Goal: Task Accomplishment & Management: Manage account settings

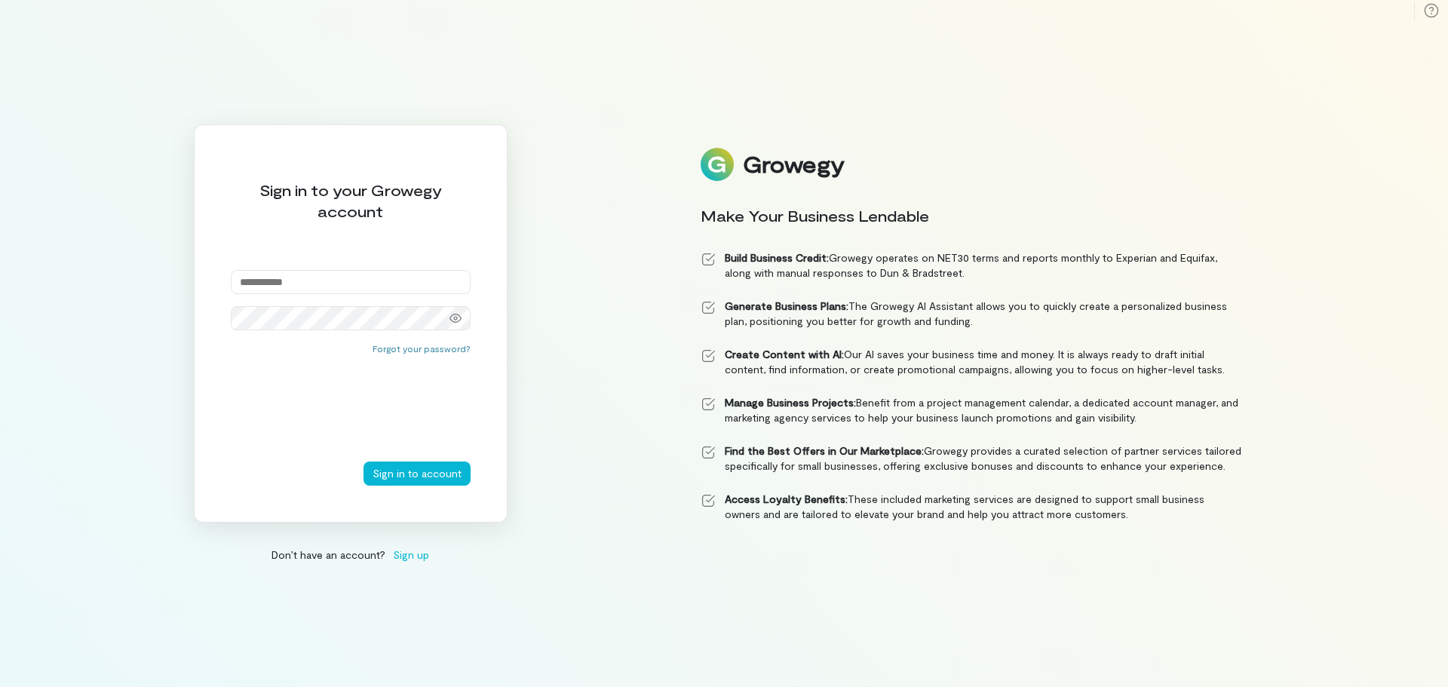
click at [271, 282] on input "email" at bounding box center [351, 282] width 240 height 24
type input "**********"
click at [401, 471] on button "Sign in to account" at bounding box center [416, 474] width 107 height 24
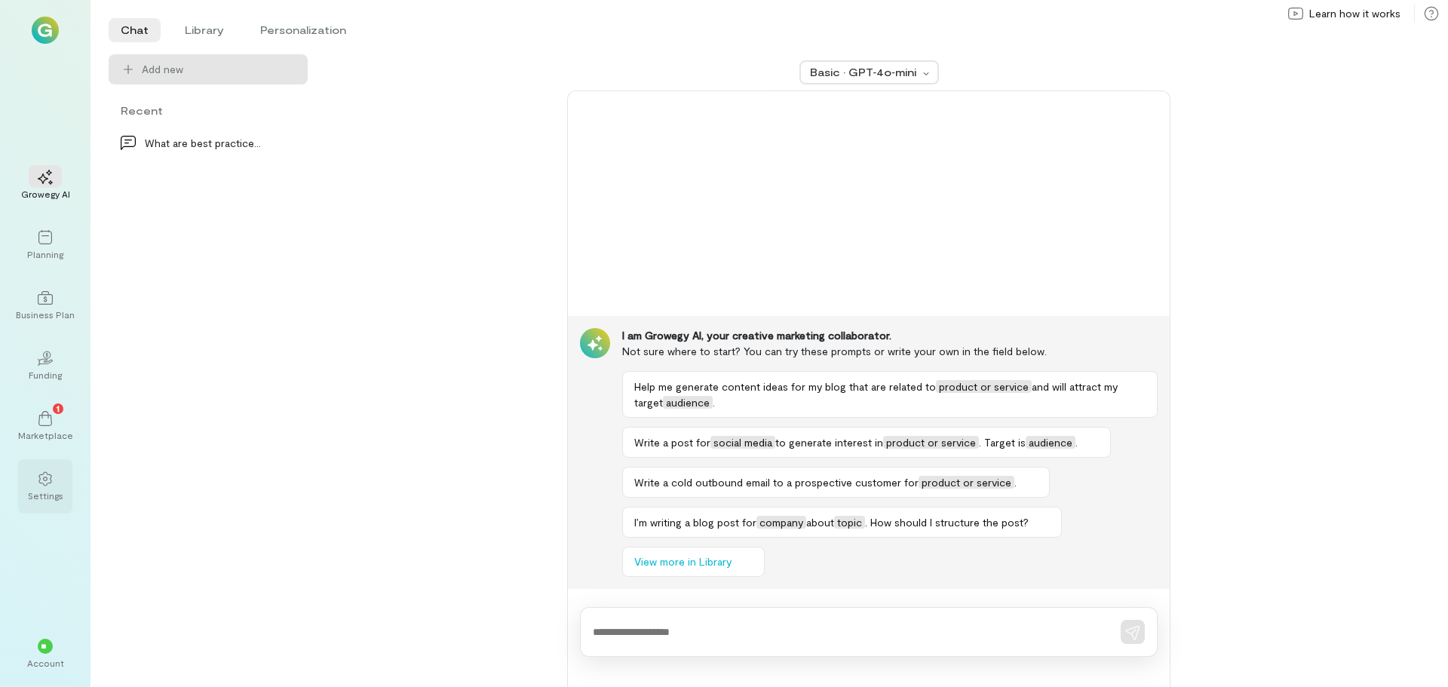
click at [32, 481] on div at bounding box center [45, 478] width 33 height 23
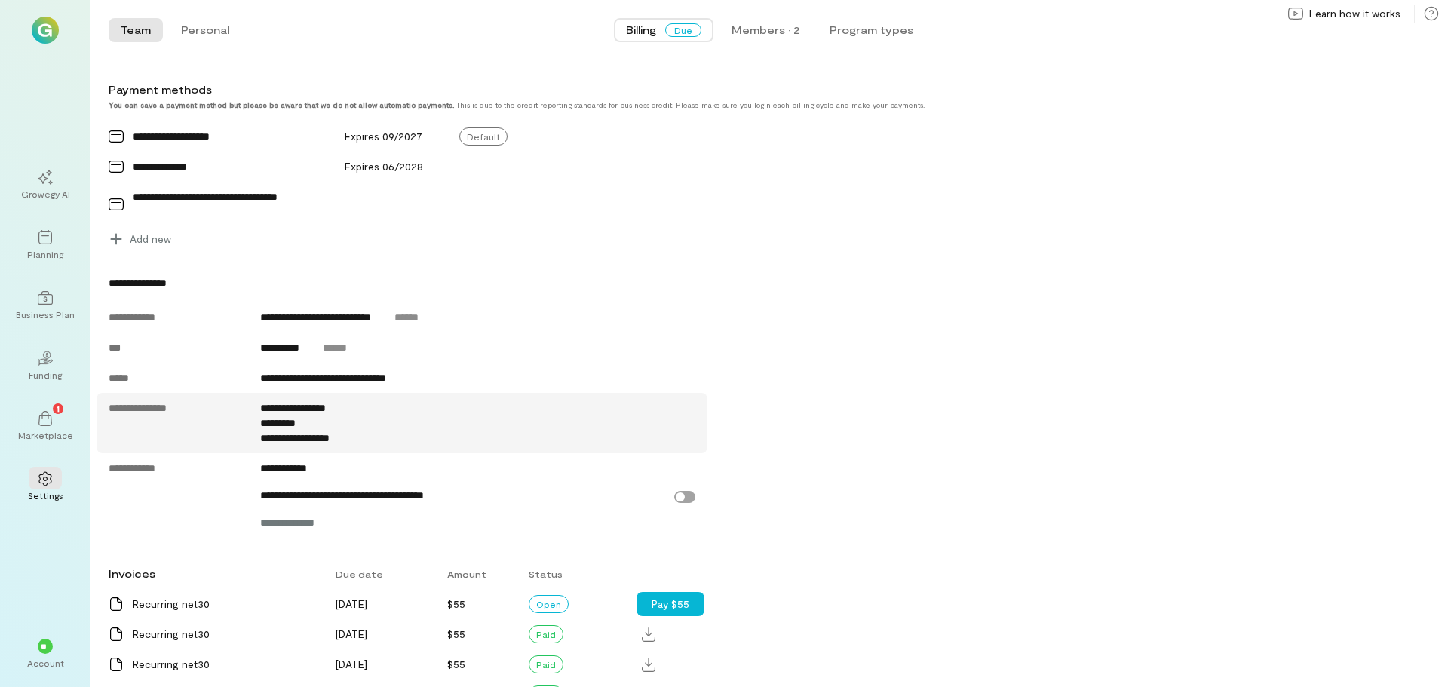
scroll to position [552, 0]
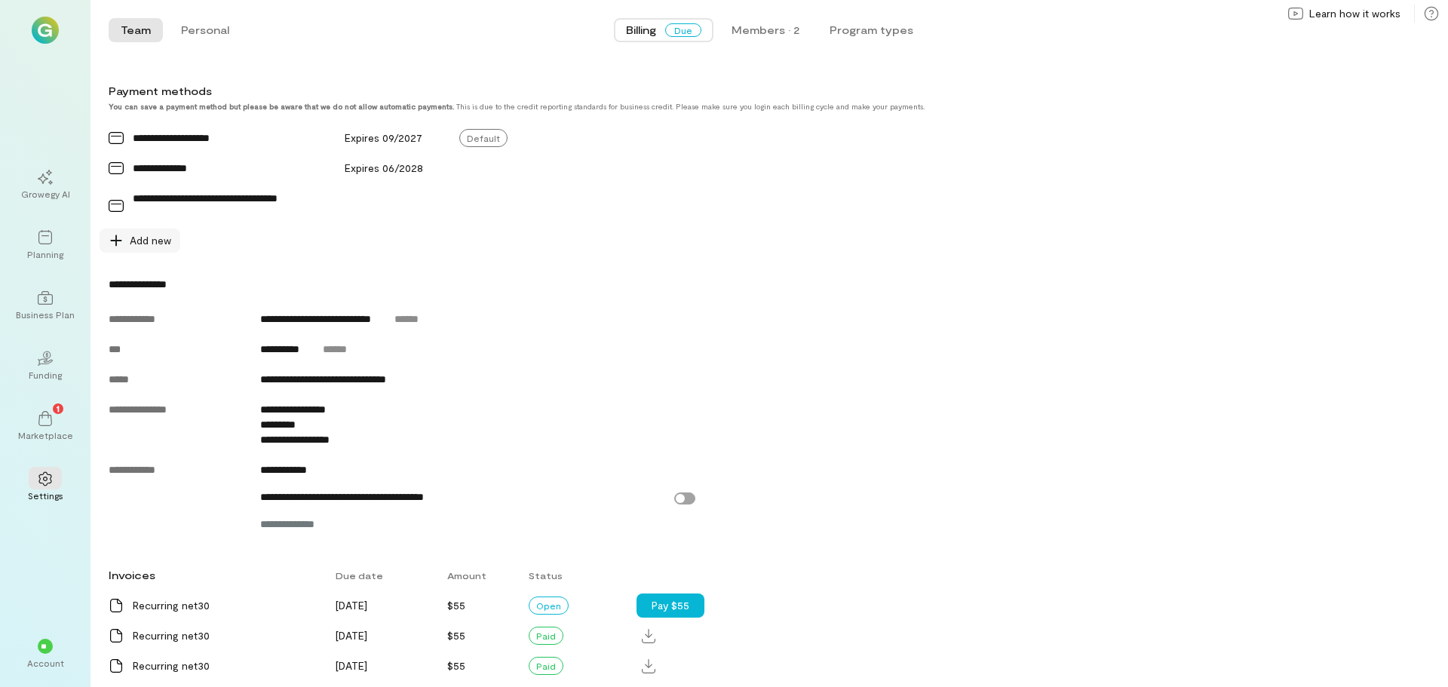
click at [145, 248] on span "Add new" at bounding box center [150, 240] width 41 height 15
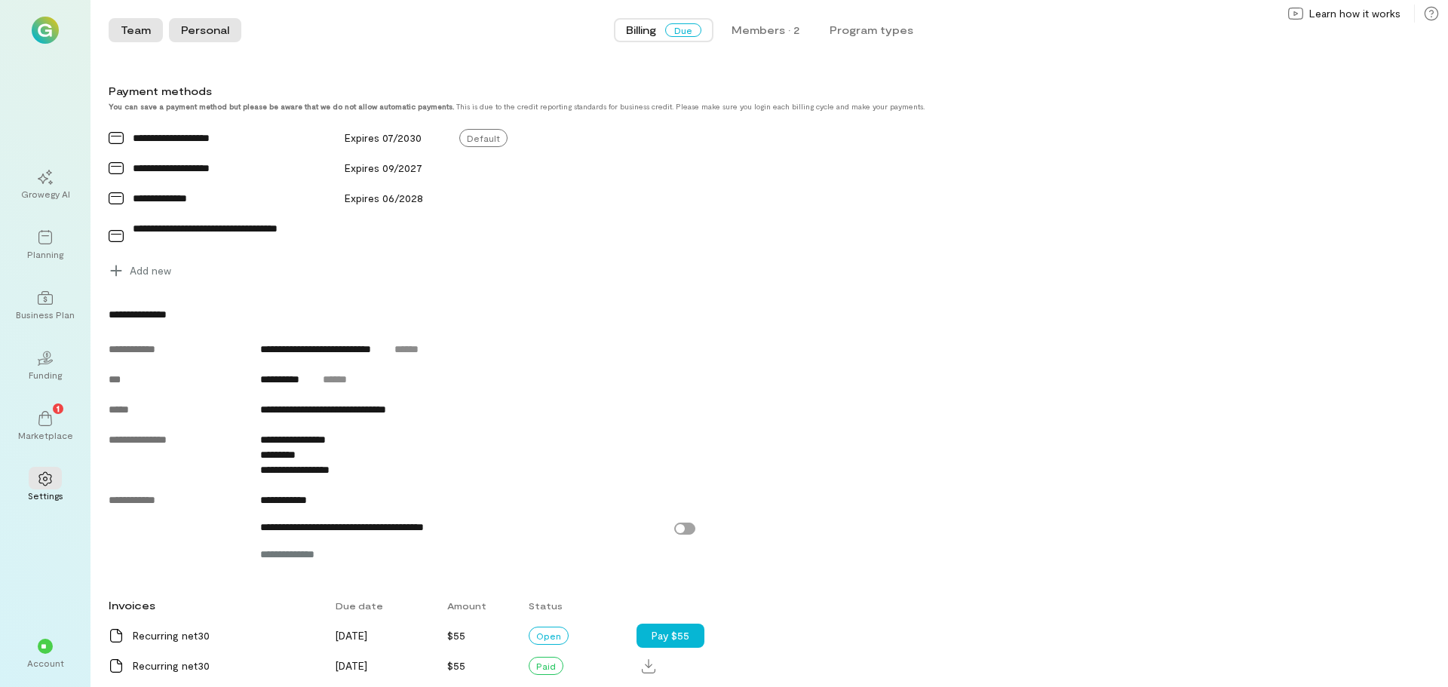
click at [186, 31] on button "Personal" at bounding box center [205, 30] width 72 height 24
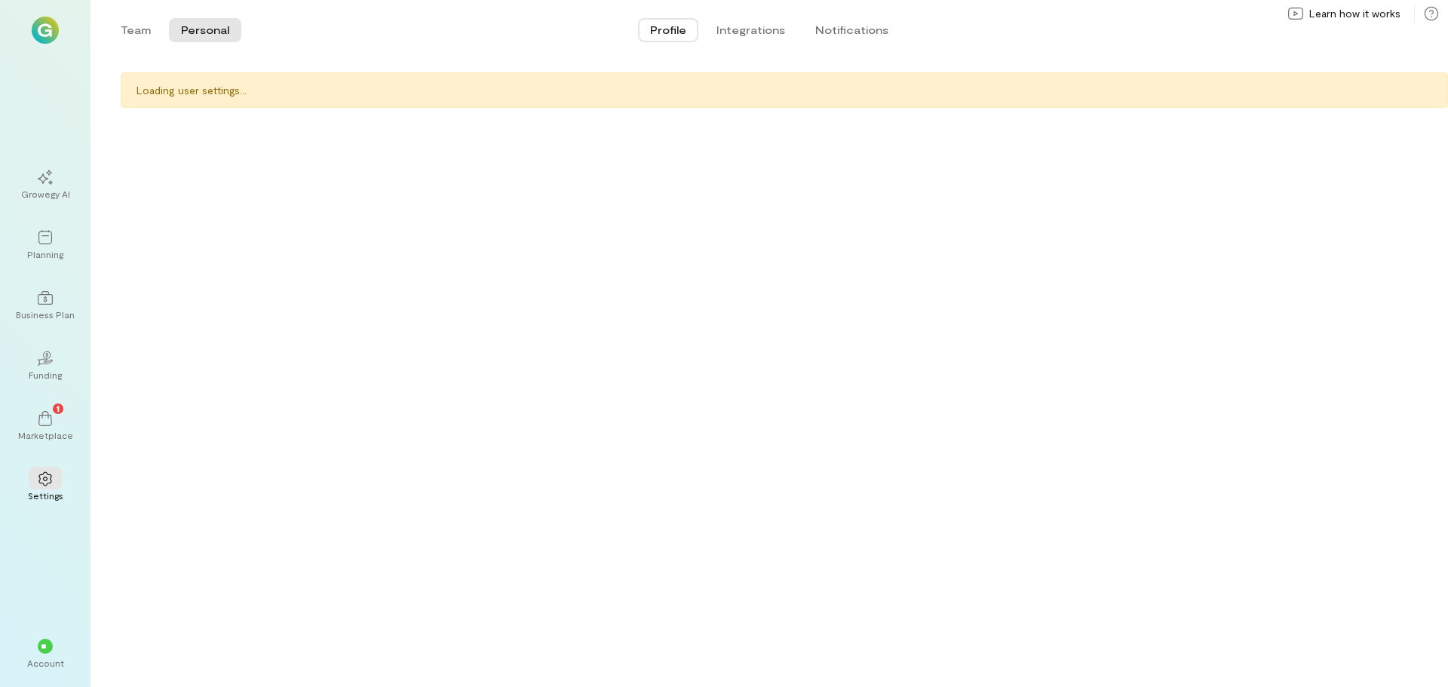
scroll to position [0, 0]
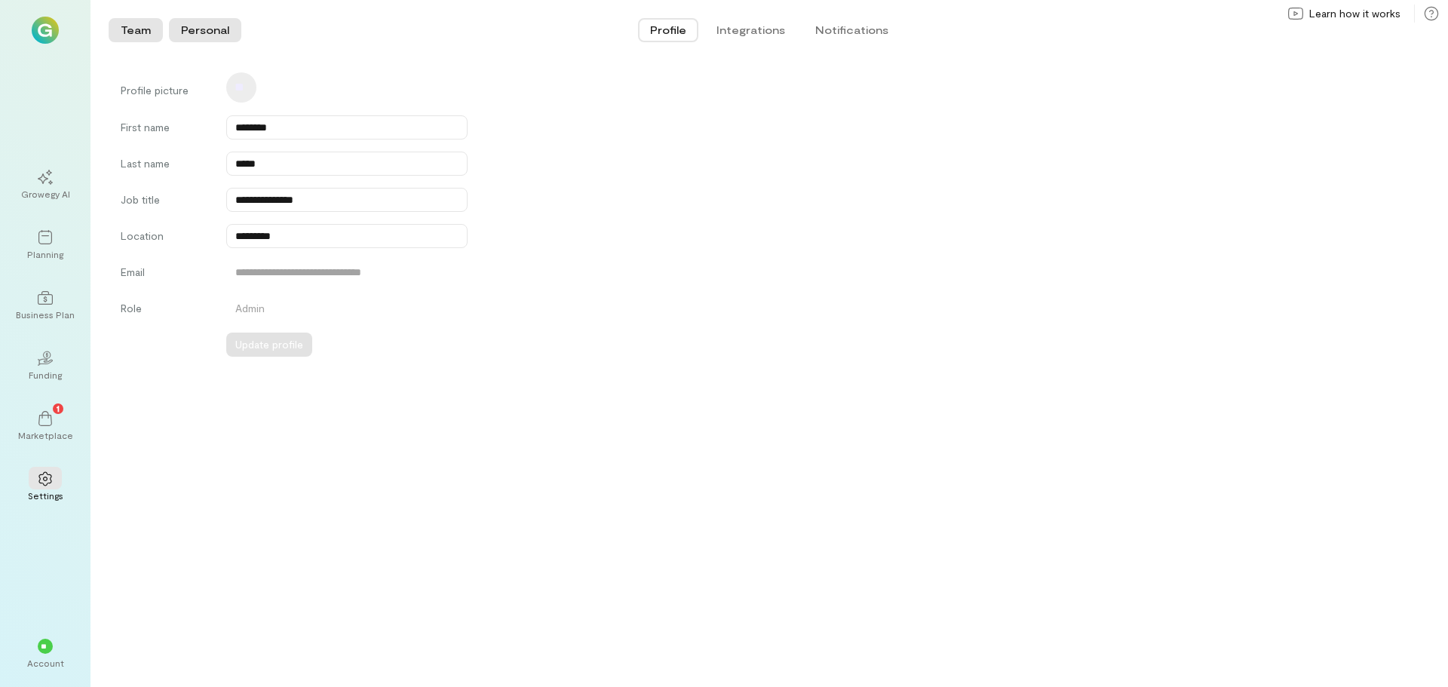
click at [146, 23] on button "Team" at bounding box center [136, 30] width 54 height 24
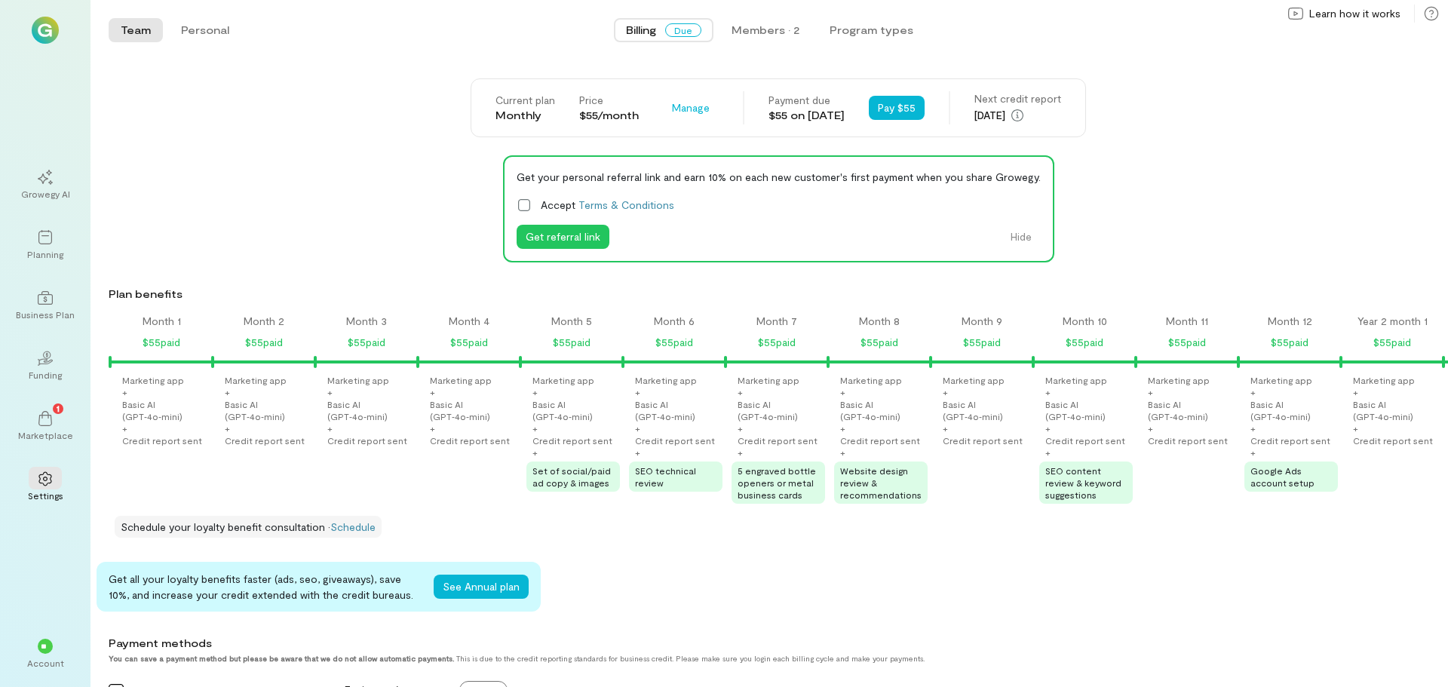
scroll to position [0, 1230]
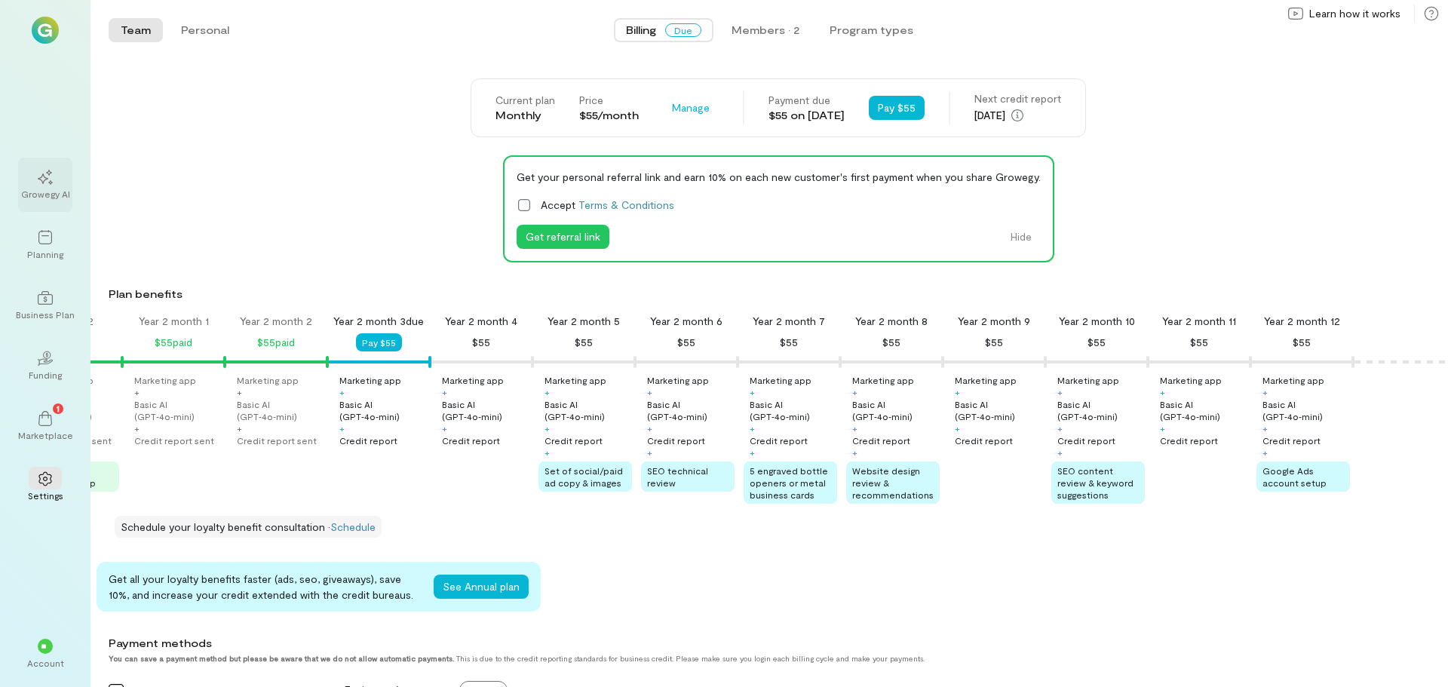
click at [38, 173] on icon at bounding box center [45, 177] width 15 height 15
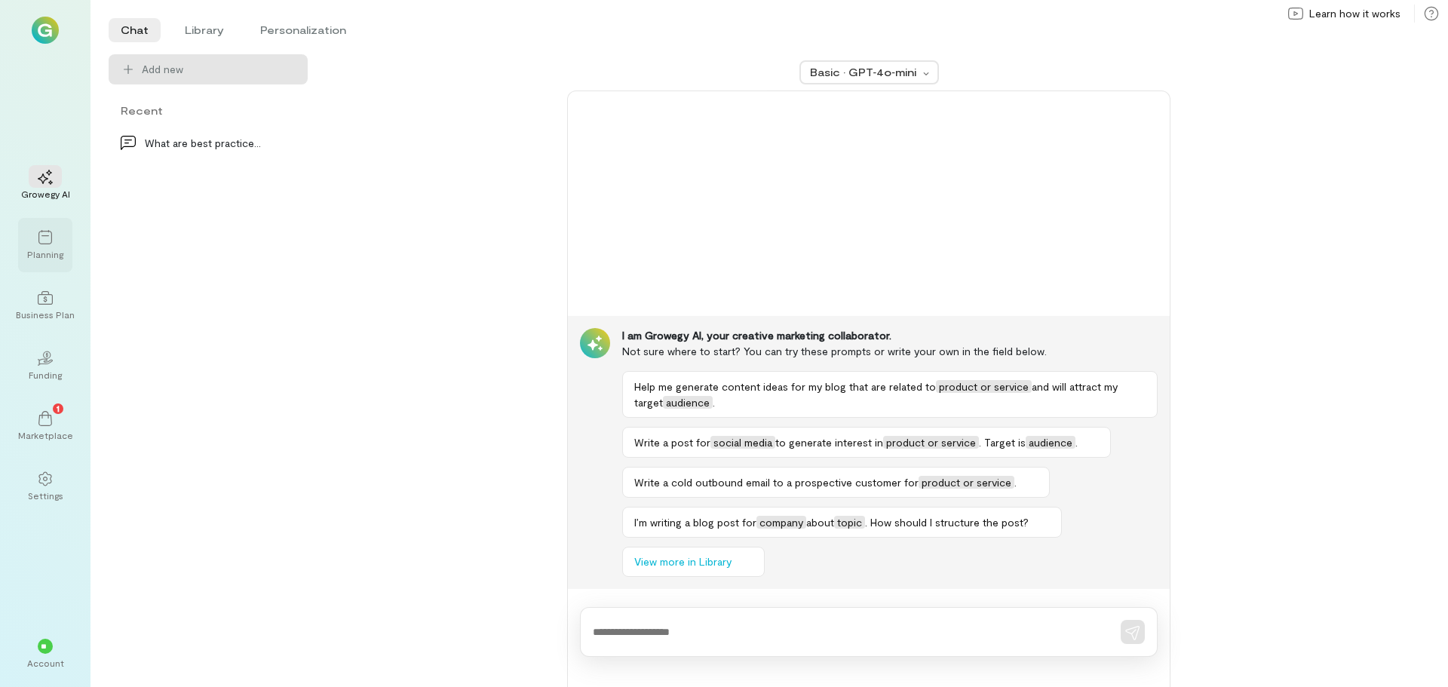
click at [44, 247] on div at bounding box center [45, 236] width 33 height 23
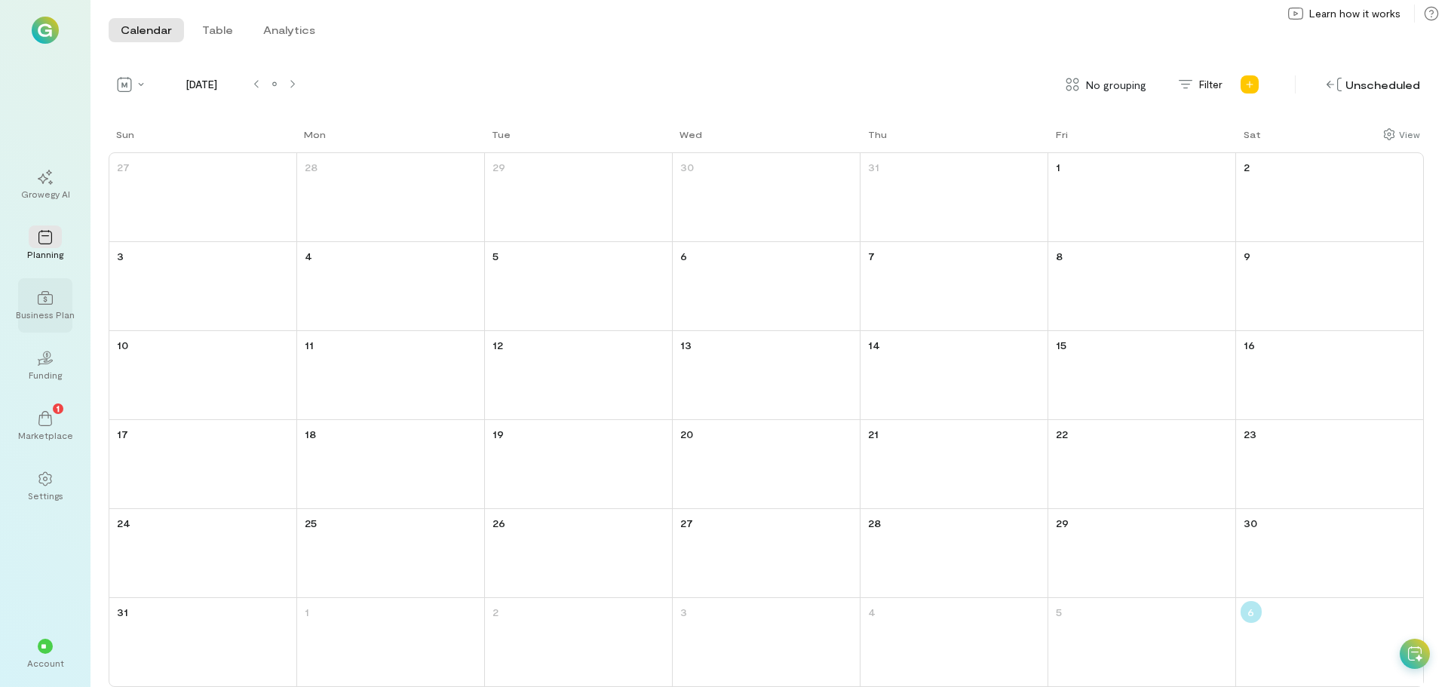
click at [42, 300] on icon at bounding box center [45, 297] width 15 height 15
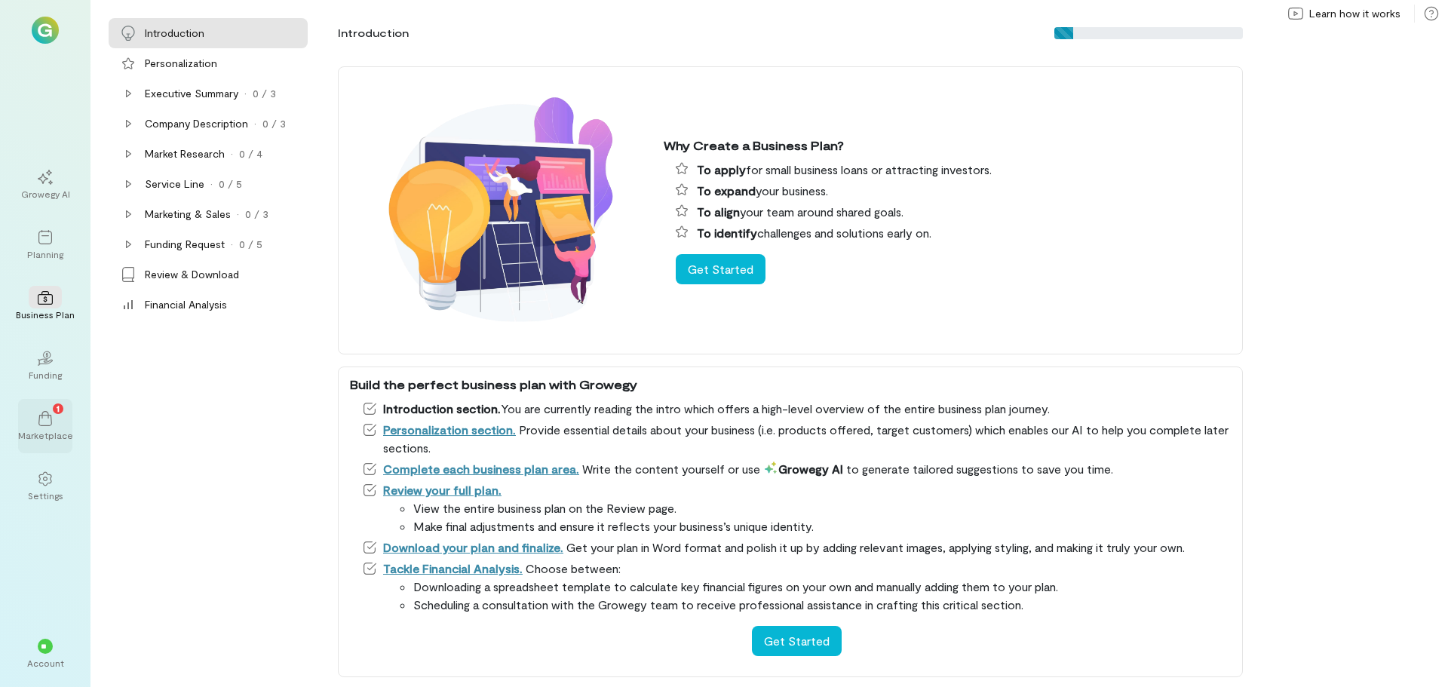
click at [47, 421] on icon at bounding box center [45, 418] width 15 height 15
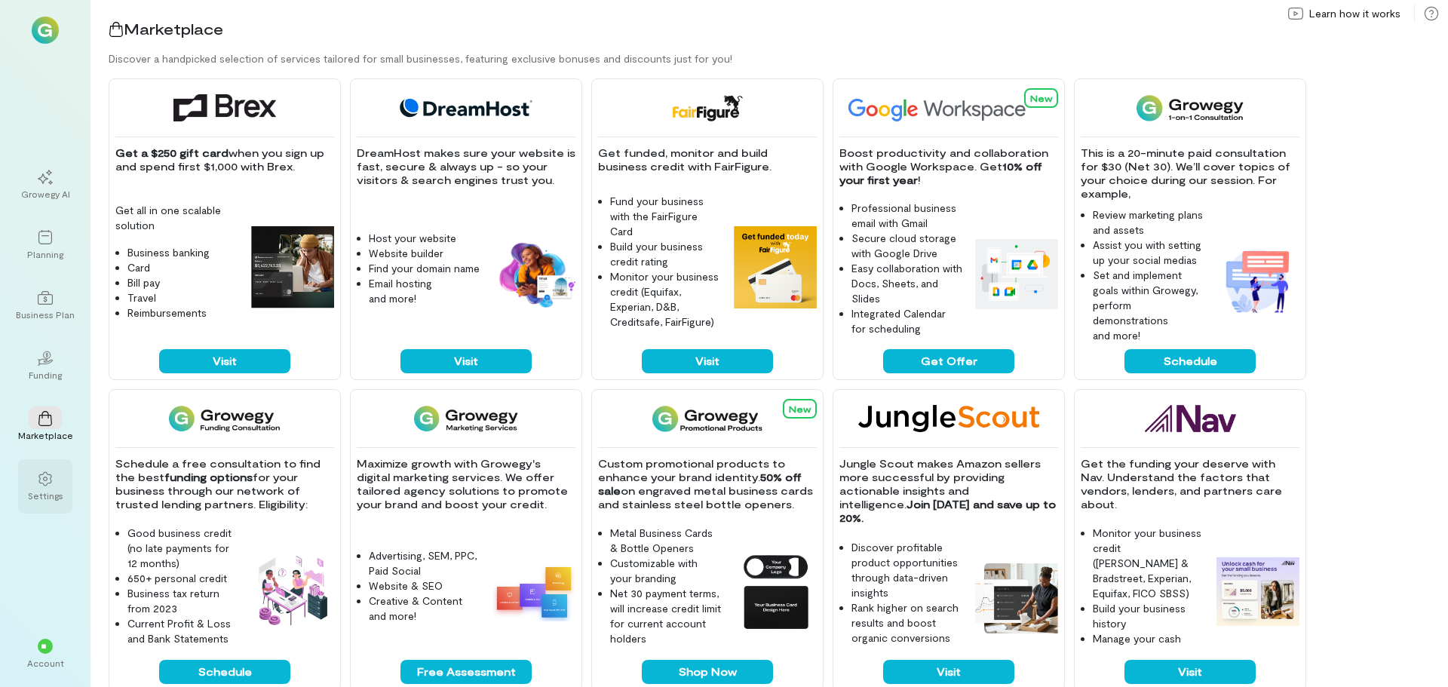
click at [60, 471] on div at bounding box center [45, 478] width 33 height 23
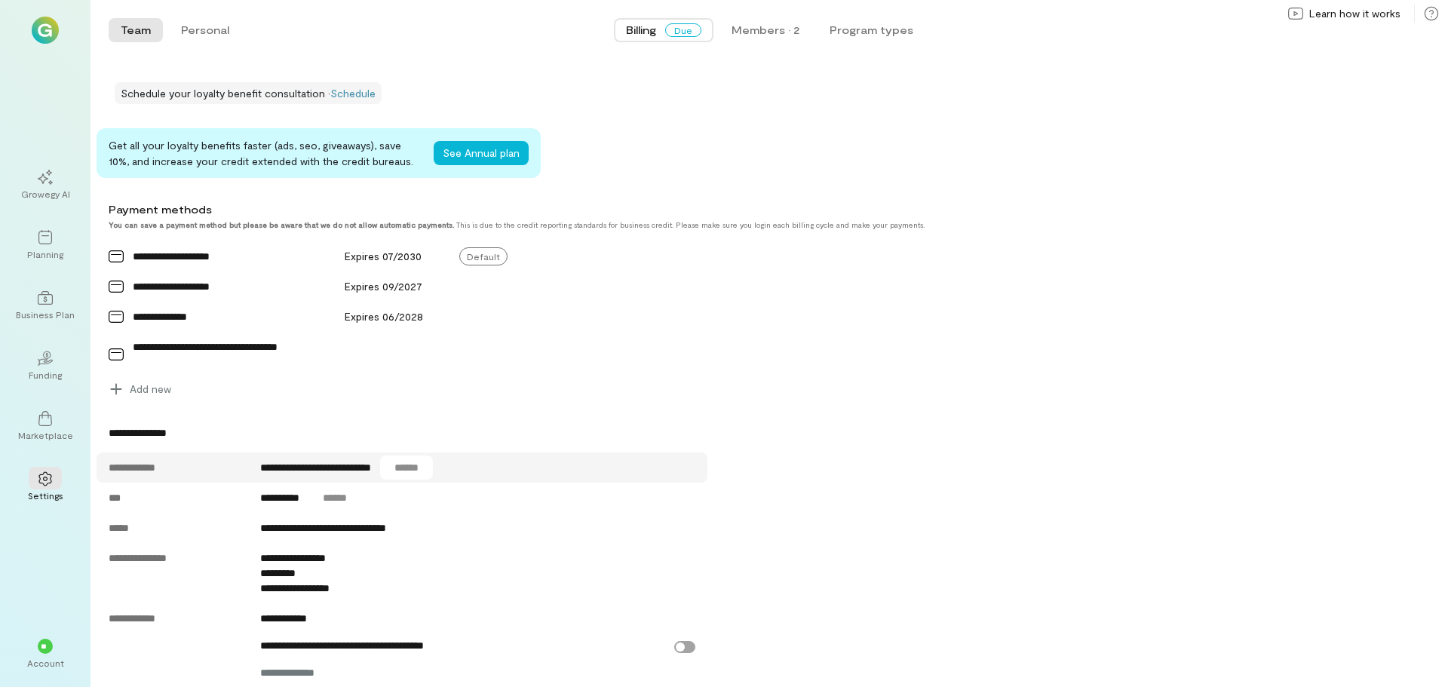
scroll to position [436, 0]
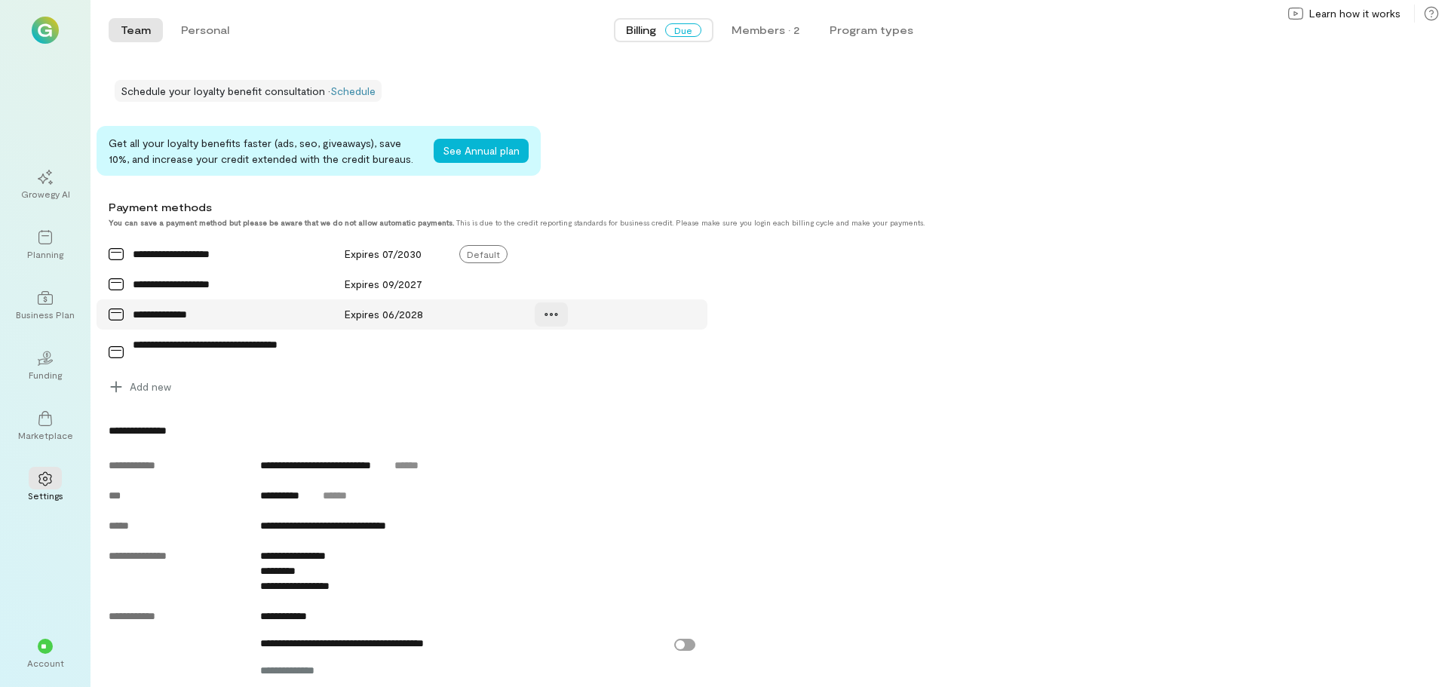
click at [543, 326] on div at bounding box center [551, 314] width 33 height 24
click at [569, 350] on link "Manage" at bounding box center [594, 347] width 113 height 30
